Goal: Navigation & Orientation: Find specific page/section

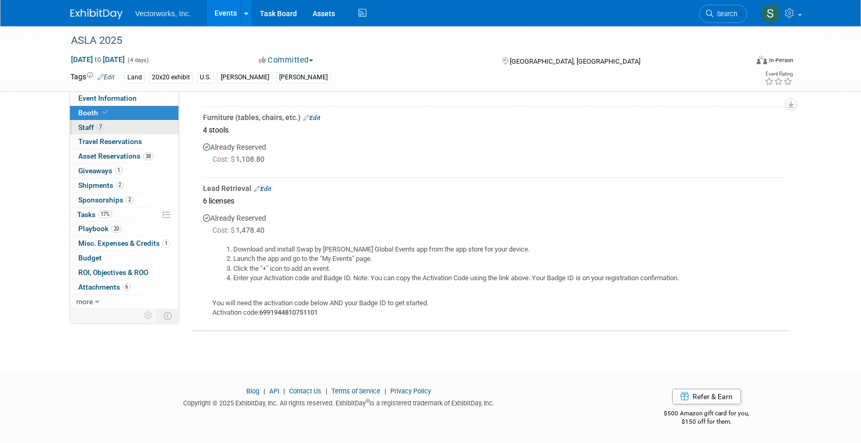
click at [99, 126] on span "7" at bounding box center [101, 127] width 8 height 8
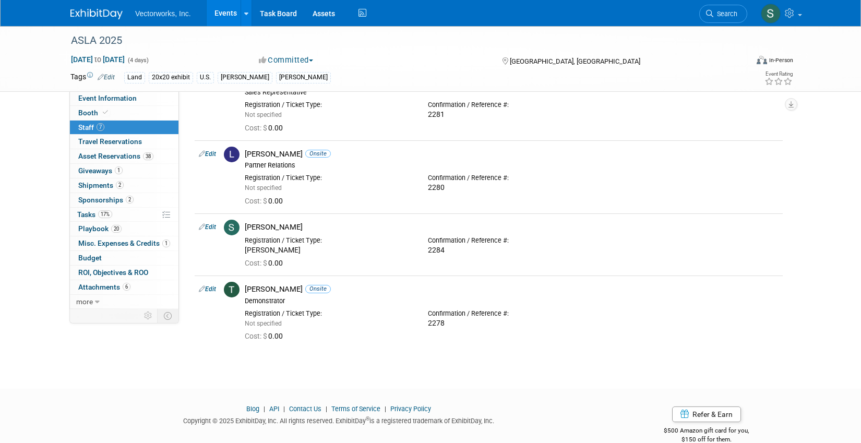
scroll to position [286, 0]
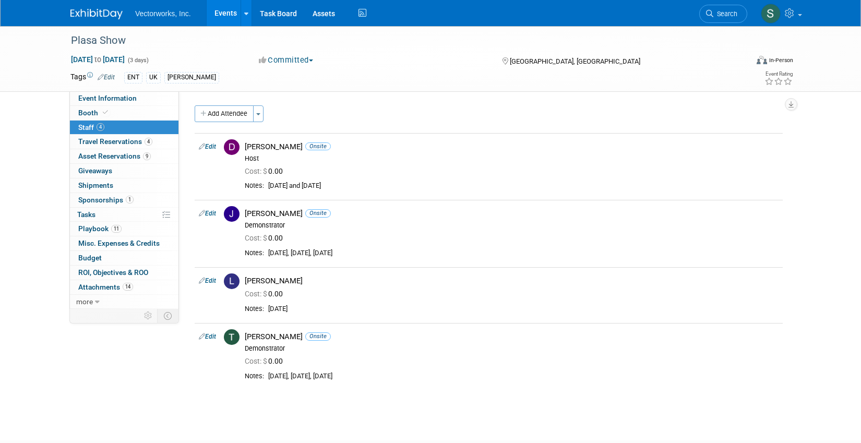
click at [233, 16] on link "Events" at bounding box center [226, 13] width 38 height 26
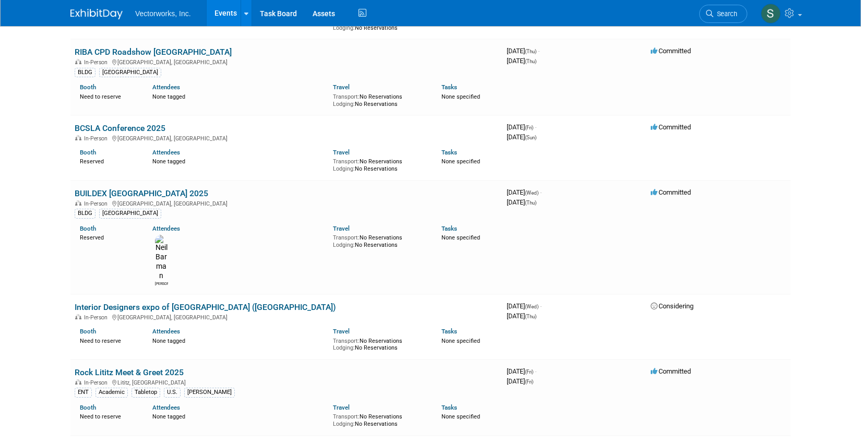
scroll to position [430, 0]
